Goal: Information Seeking & Learning: Learn about a topic

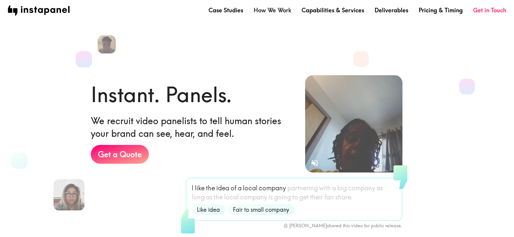
click at [267, 10] on link "How We Work" at bounding box center [273, 10] width 38 height 8
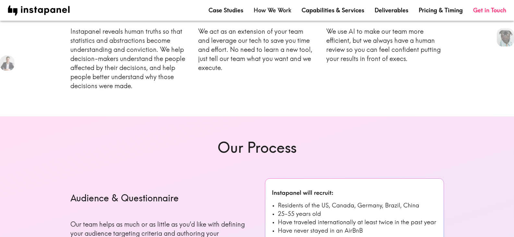
scroll to position [130, 0]
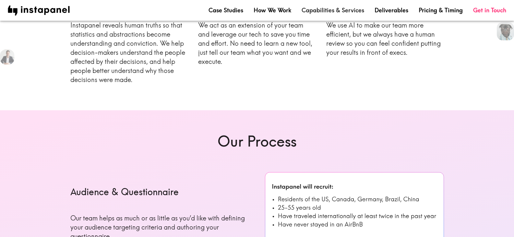
click at [326, 11] on link "Capabilities & Services" at bounding box center [333, 10] width 63 height 8
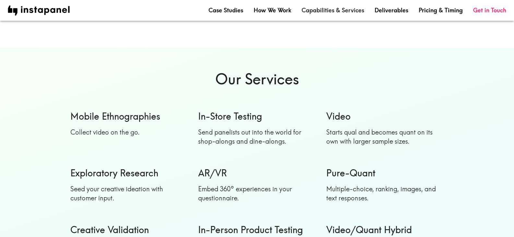
scroll to position [552, 0]
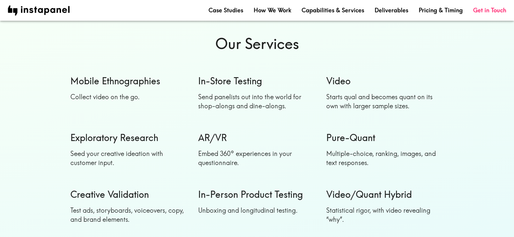
click at [340, 140] on h6 "Pure-Quant" at bounding box center [385, 137] width 118 height 13
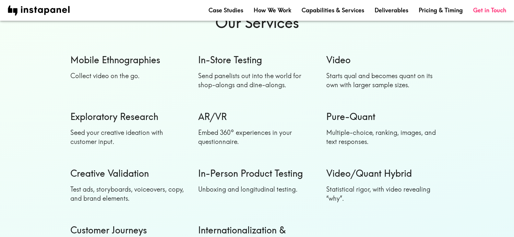
scroll to position [584, 0]
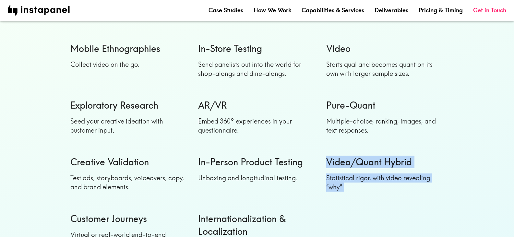
drag, startPoint x: 326, startPoint y: 155, endPoint x: 428, endPoint y: 185, distance: 106.2
click at [428, 185] on div "Video/Quant Hybrid Statistical rigor, with video revealing “why”." at bounding box center [380, 173] width 128 height 57
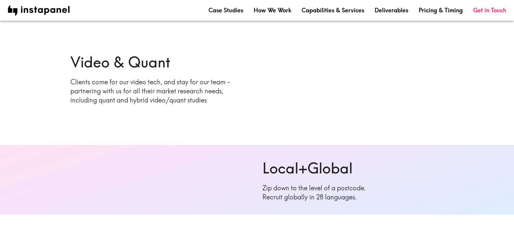
scroll to position [0, 0]
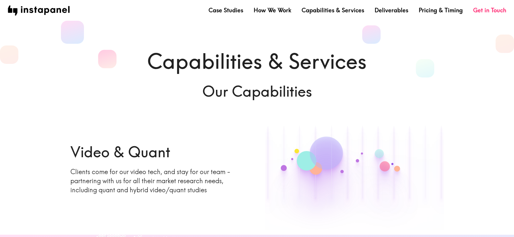
click at [429, 15] on nav "Case Studies How We Work Capabilities & Services Deliverables Pricing & Timing …" at bounding box center [257, 11] width 499 height 10
click at [429, 13] on link "Pricing & Timing" at bounding box center [441, 10] width 44 height 8
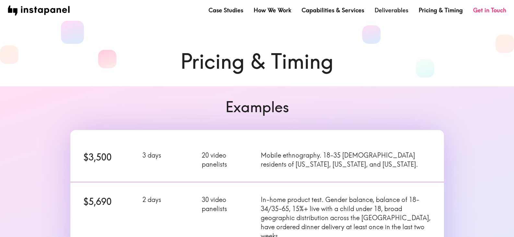
click at [383, 11] on link "Deliverables" at bounding box center [392, 10] width 34 height 8
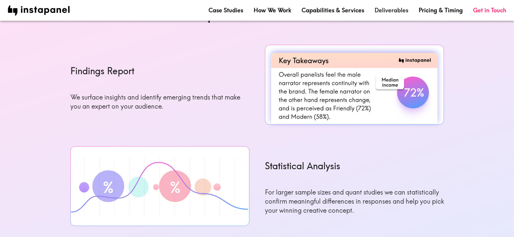
scroll to position [681, 0]
